Goal: Information Seeking & Learning: Learn about a topic

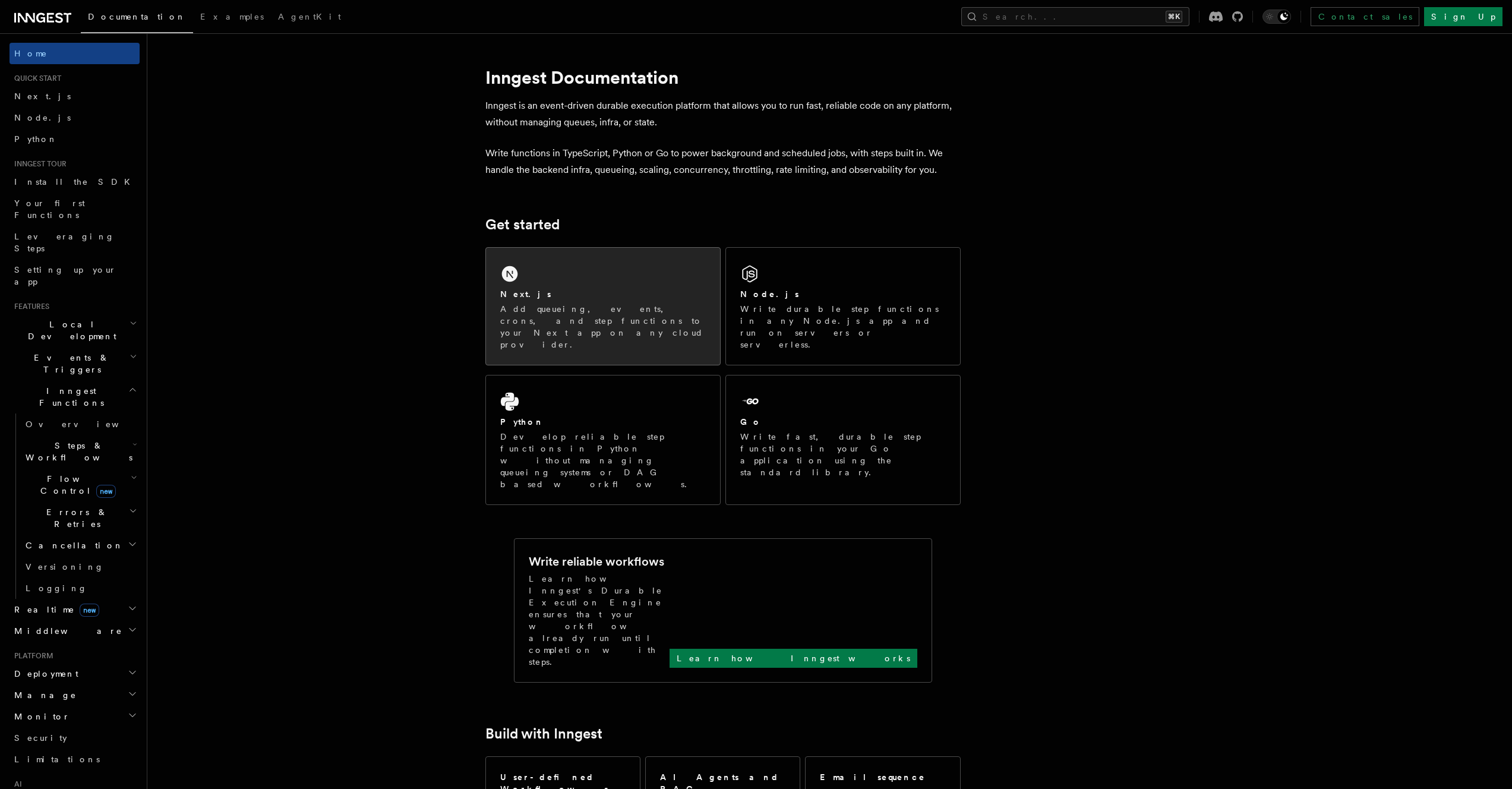
click at [639, 276] on div "Next.js Add queueing, events, crons, and step functions to your Next app on any…" at bounding box center [602, 307] width 234 height 117
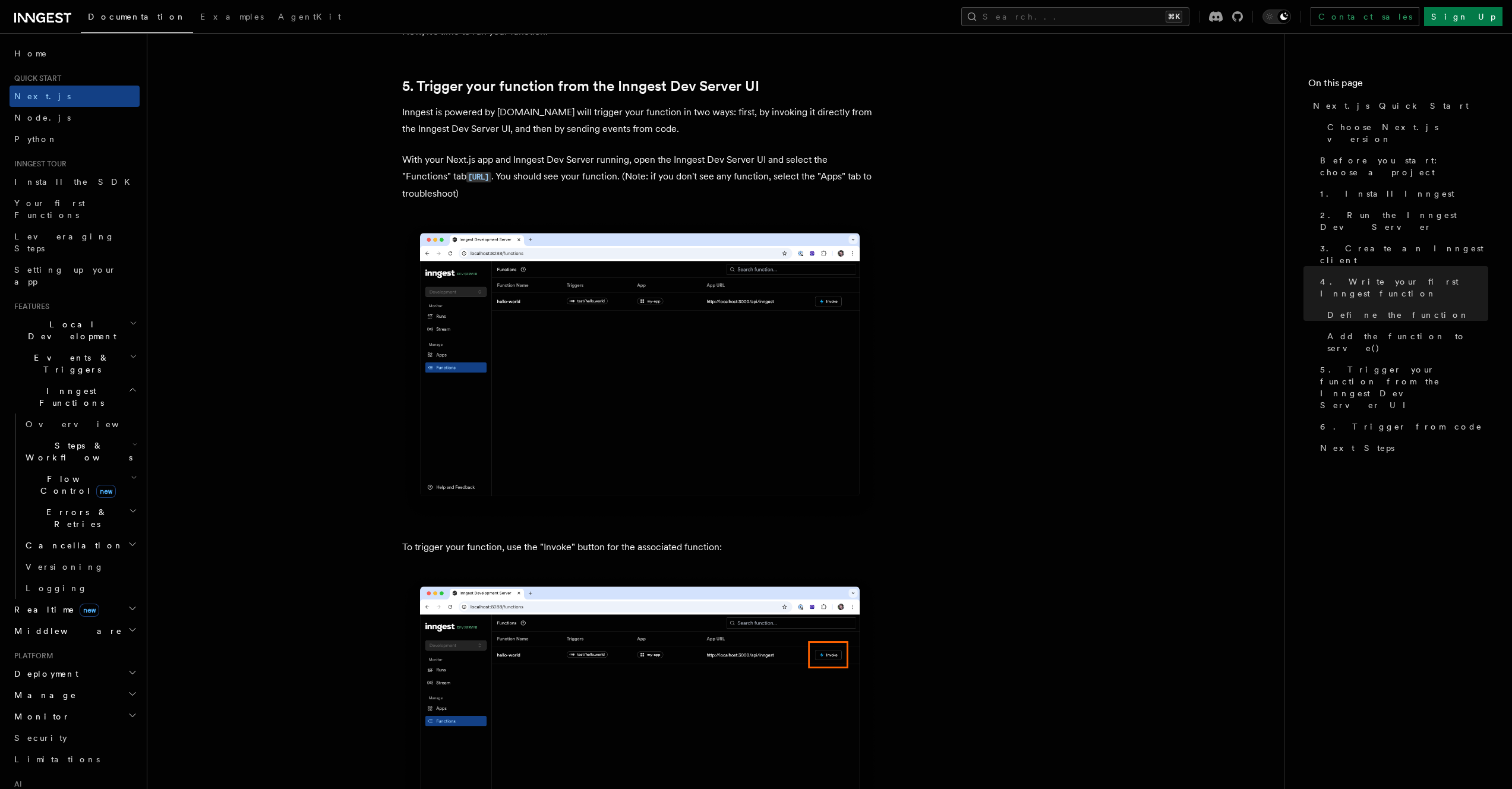
scroll to position [2726, 0]
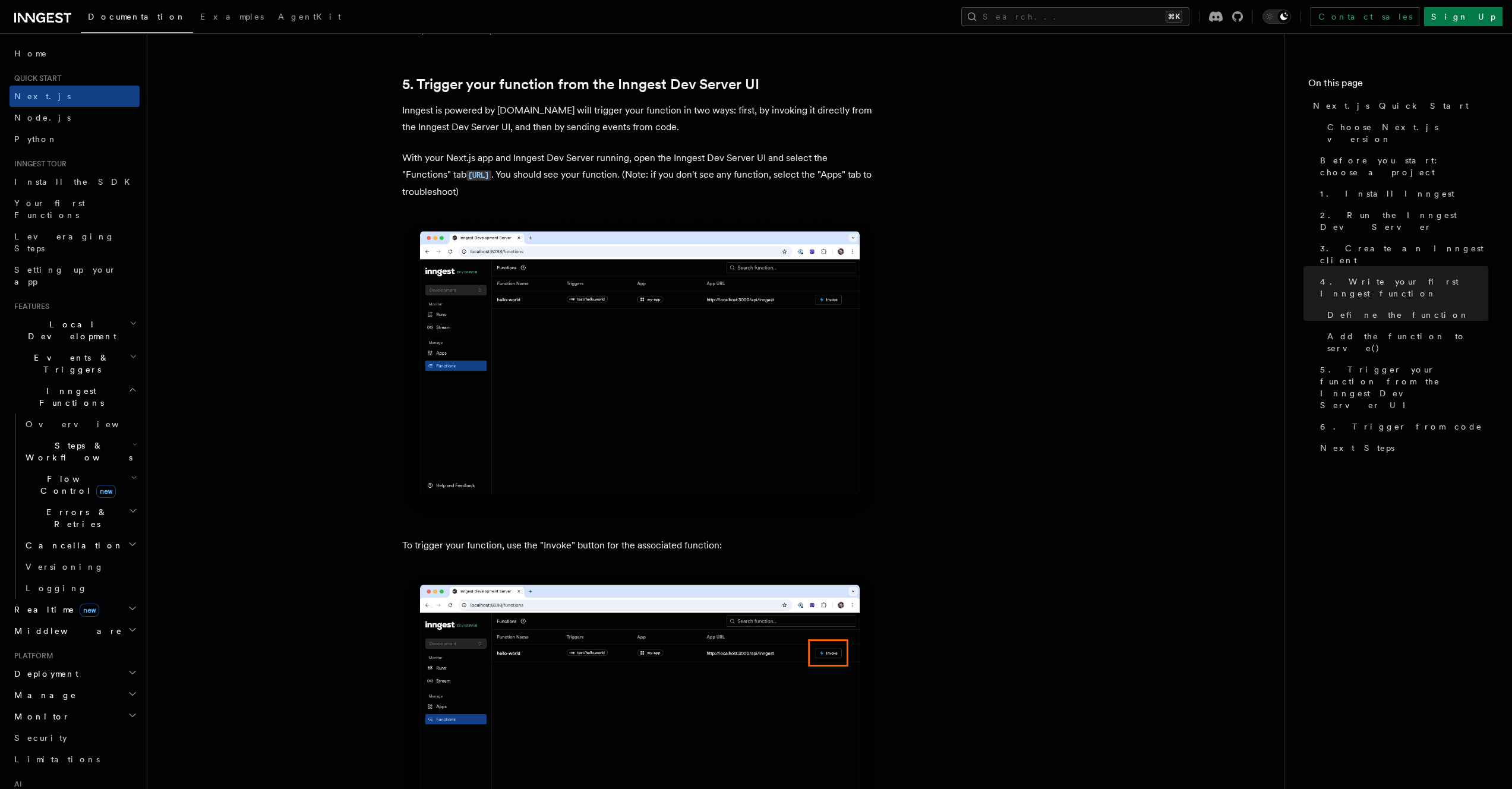
click at [126, 435] on h2 "Steps & Workflows" at bounding box center [80, 452] width 119 height 33
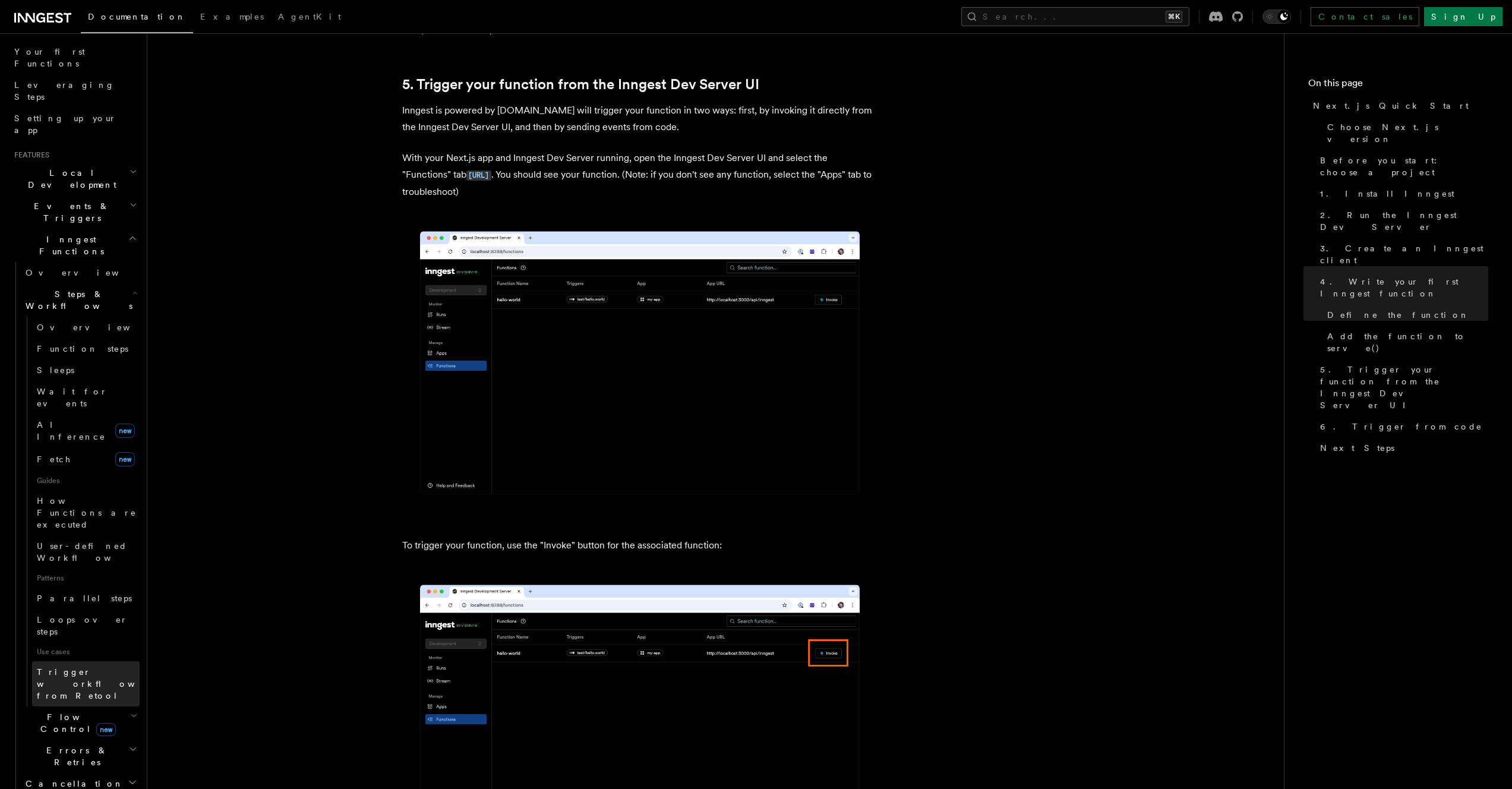
scroll to position [235, 0]
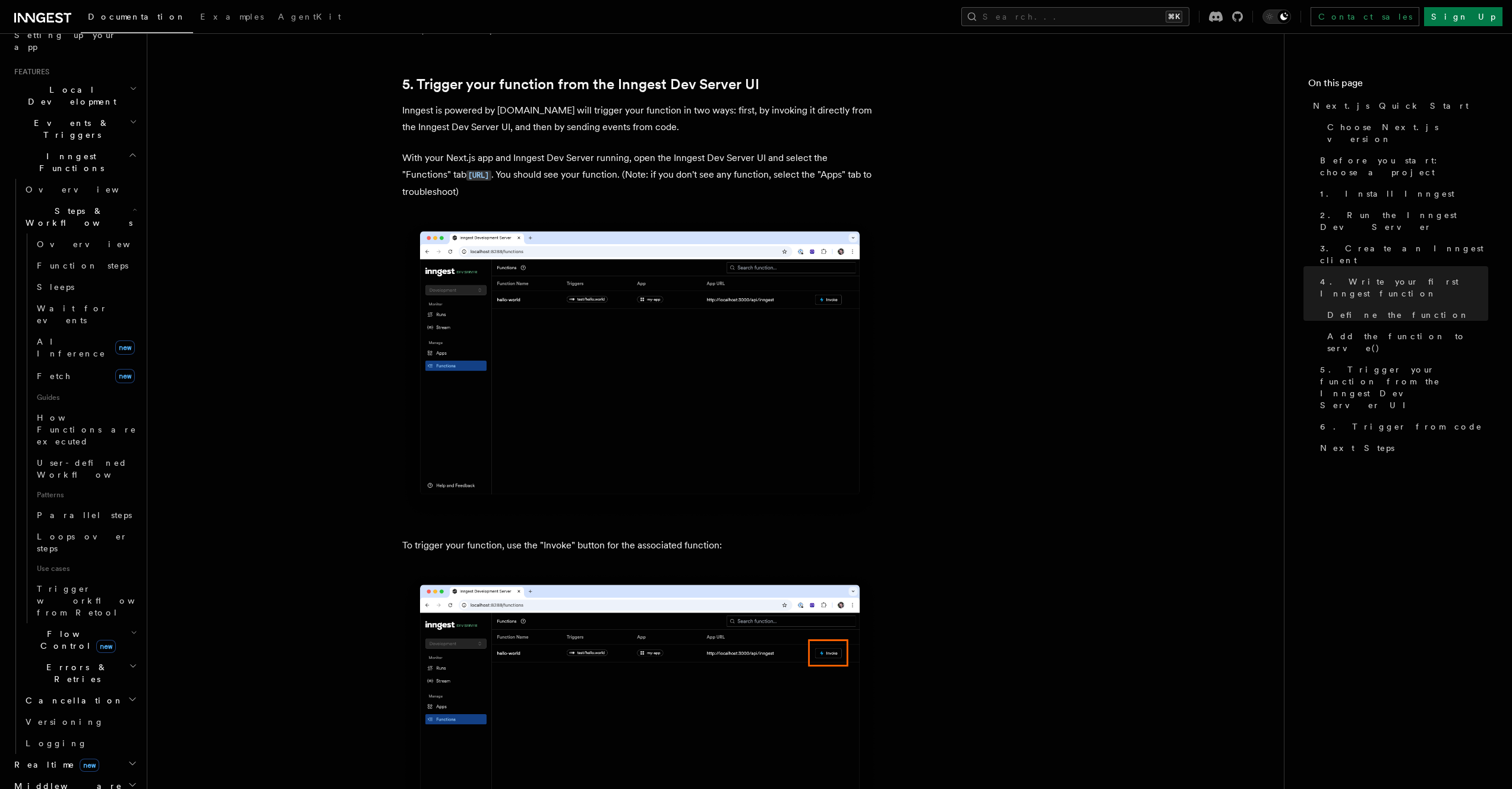
click at [89, 656] on h2 "Errors & Retries" at bounding box center [80, 673] width 119 height 33
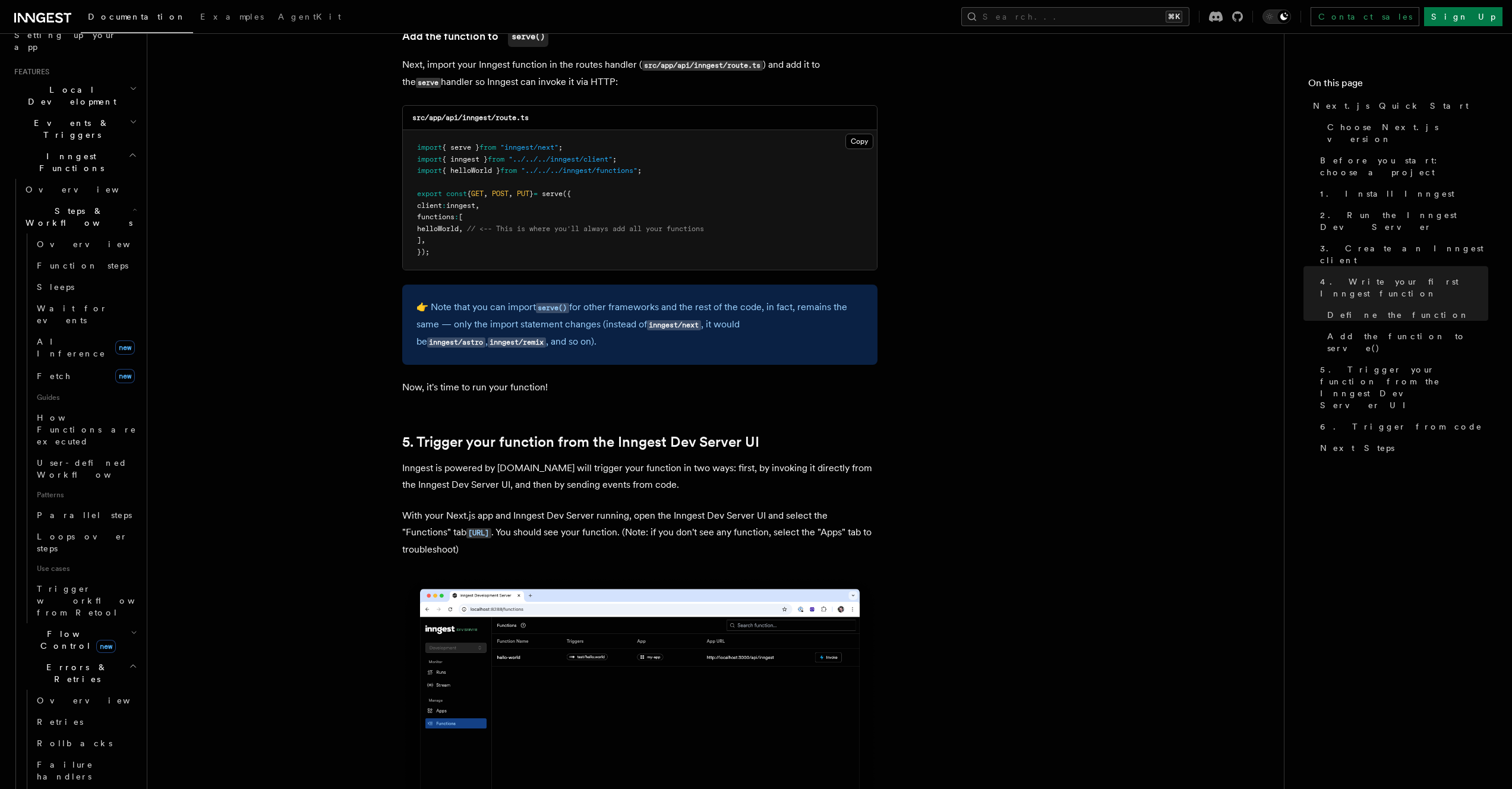
scroll to position [2035, 0]
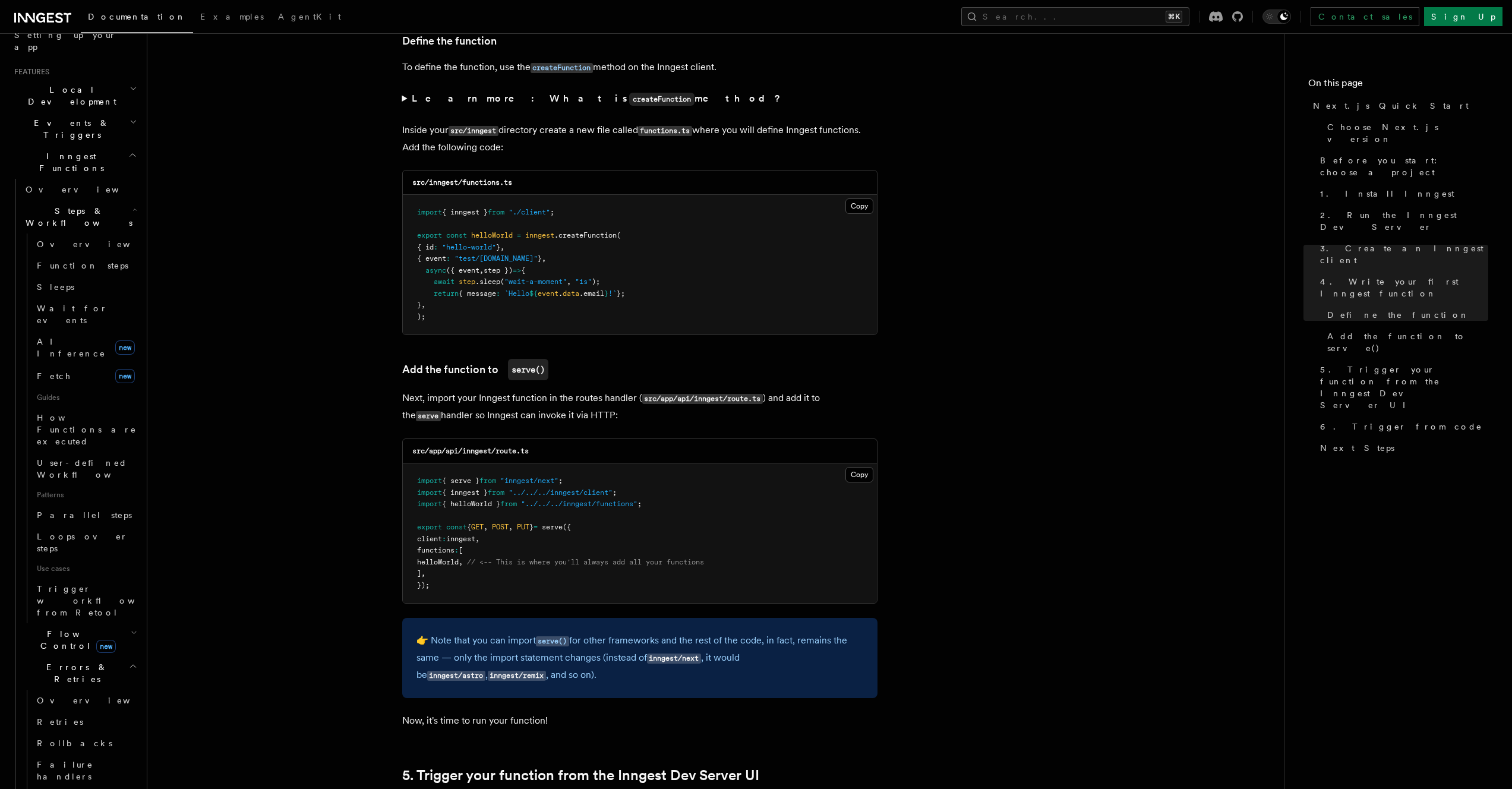
click at [49, 14] on icon at bounding box center [50, 18] width 7 height 10
